Goal: Task Accomplishment & Management: Manage account settings

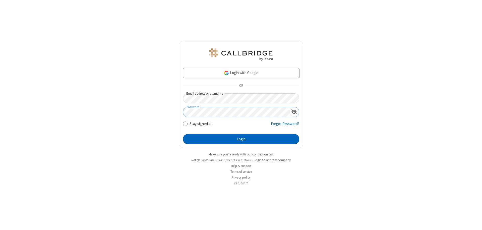
click at [241, 139] on button "Login" at bounding box center [241, 139] width 116 height 10
click at [185, 124] on input "Stay signed in" at bounding box center [185, 123] width 5 height 5
checkbox input "false"
click at [241, 139] on button "Login" at bounding box center [241, 139] width 116 height 10
